Goal: Task Accomplishment & Management: Manage account settings

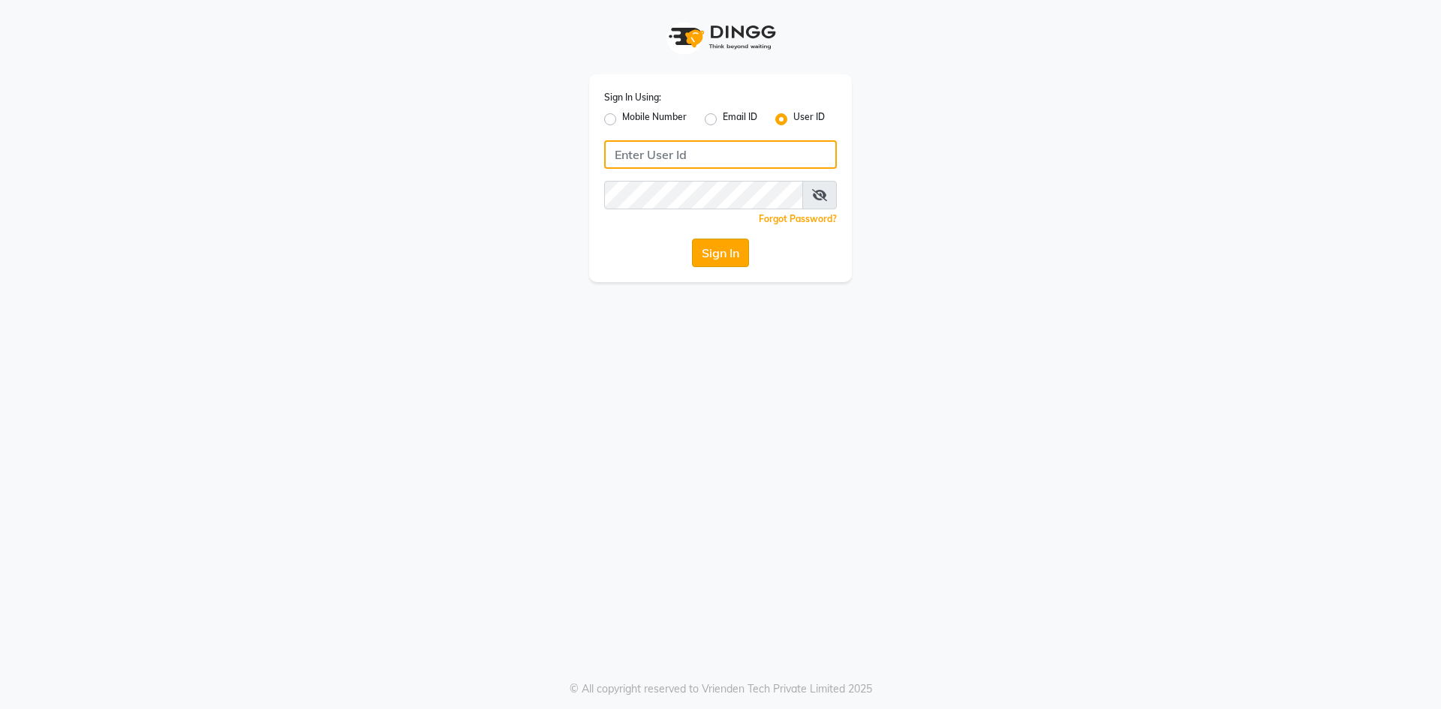
type input "e3912-01"
click at [717, 247] on button "Sign In" at bounding box center [720, 253] width 57 height 29
